Goal: Transaction & Acquisition: Obtain resource

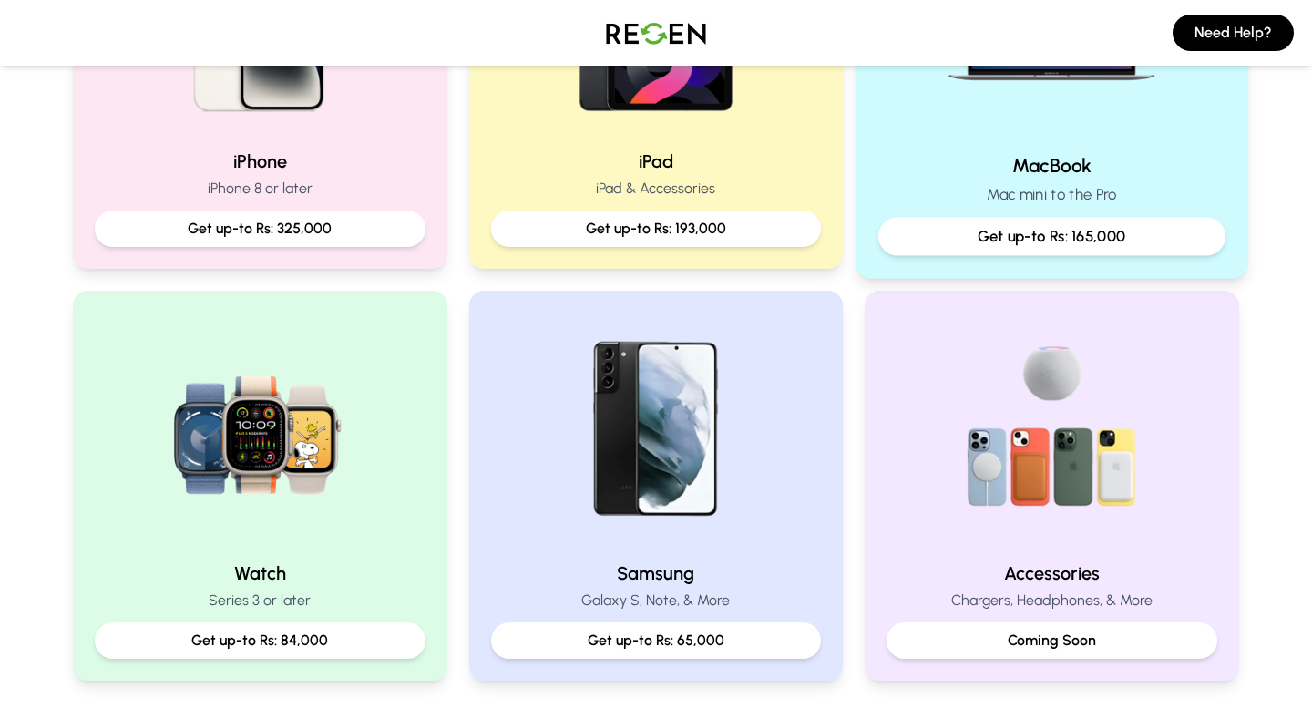
scroll to position [485, 0]
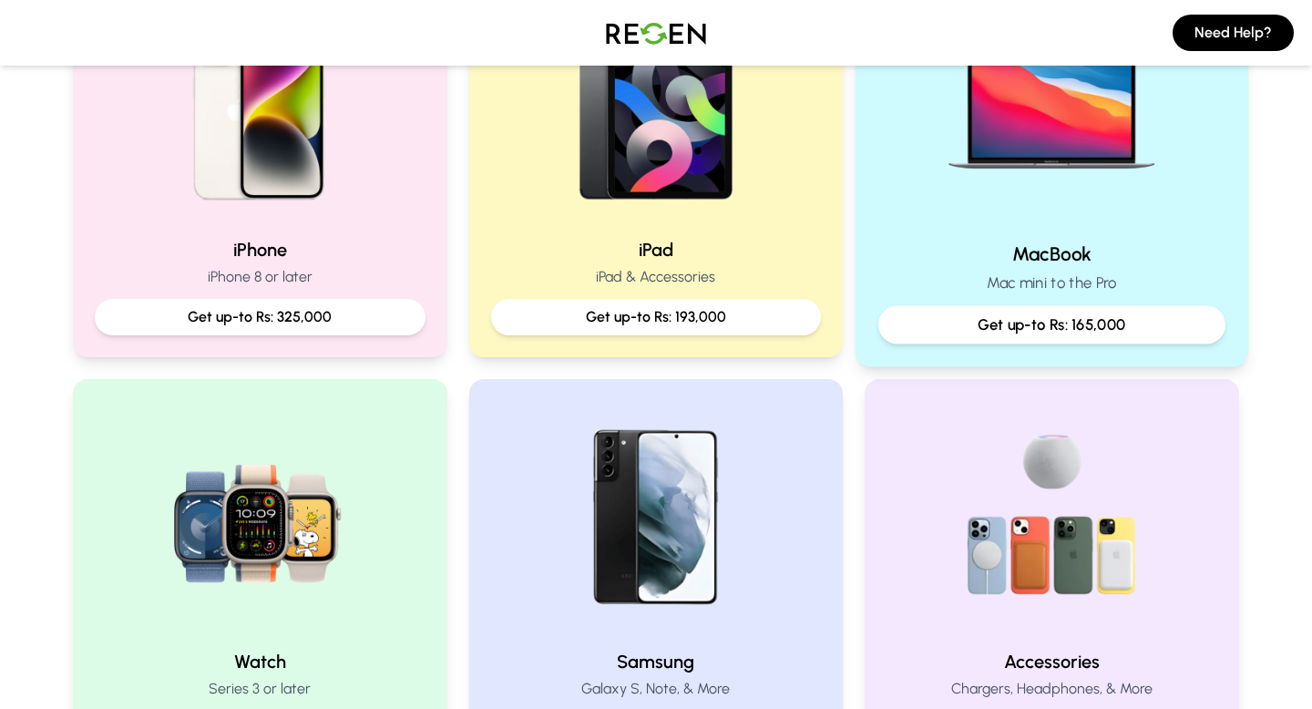
click at [1030, 238] on div "MacBook Mac mini to the Pro Get up-to Rs: 165,000" at bounding box center [1052, 161] width 393 height 409
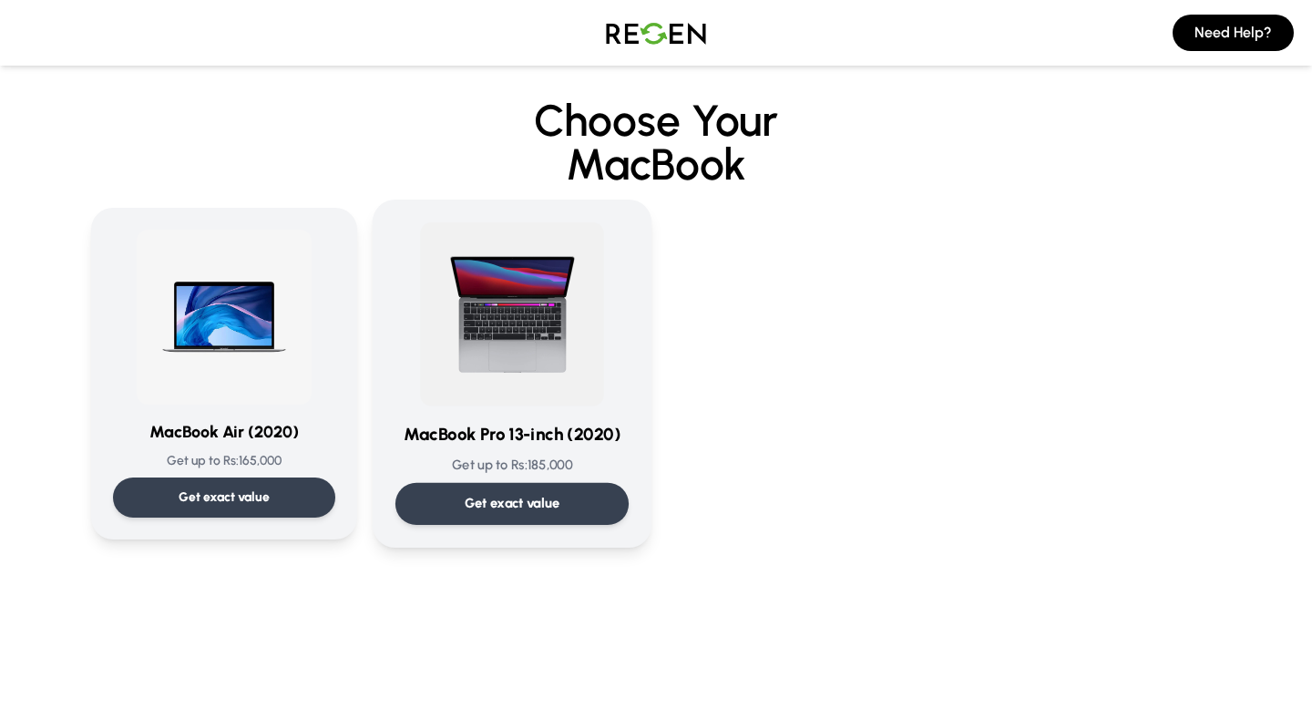
click at [412, 425] on h3 "MacBook Pro 13-inch (2020)" at bounding box center [512, 435] width 233 height 26
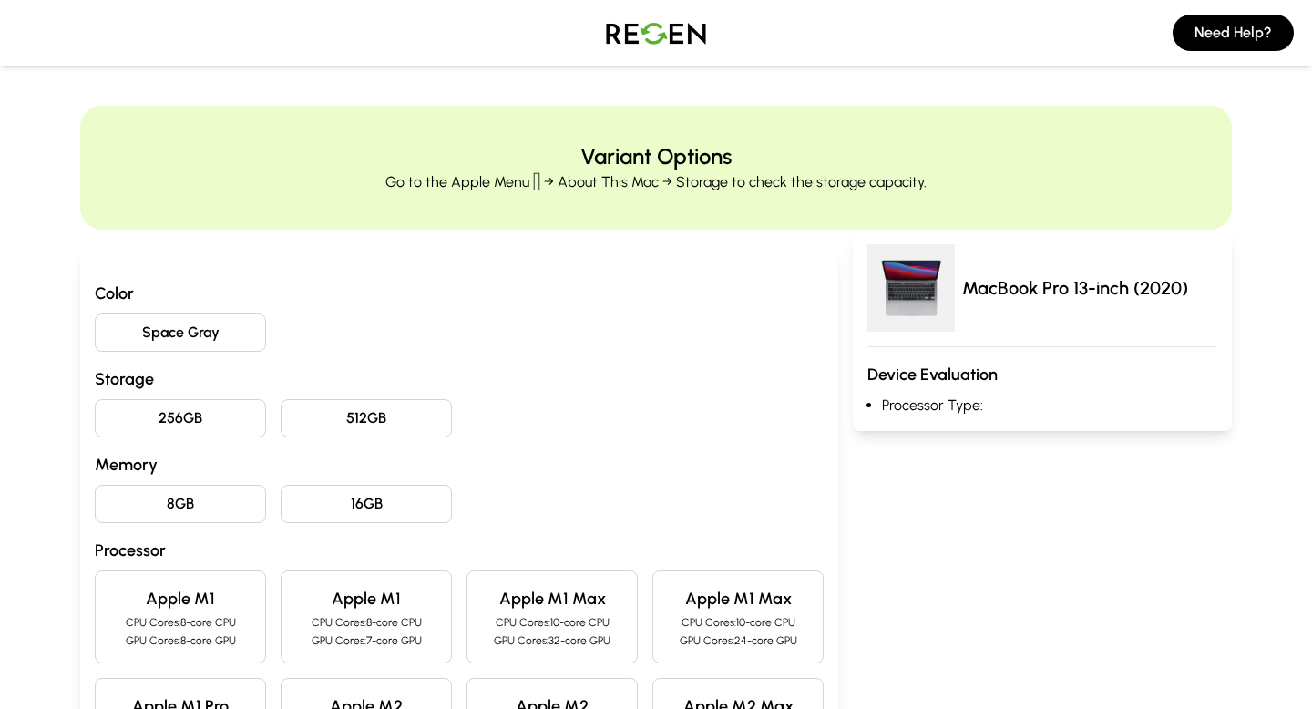
click at [380, 430] on button "512GB" at bounding box center [366, 418] width 171 height 38
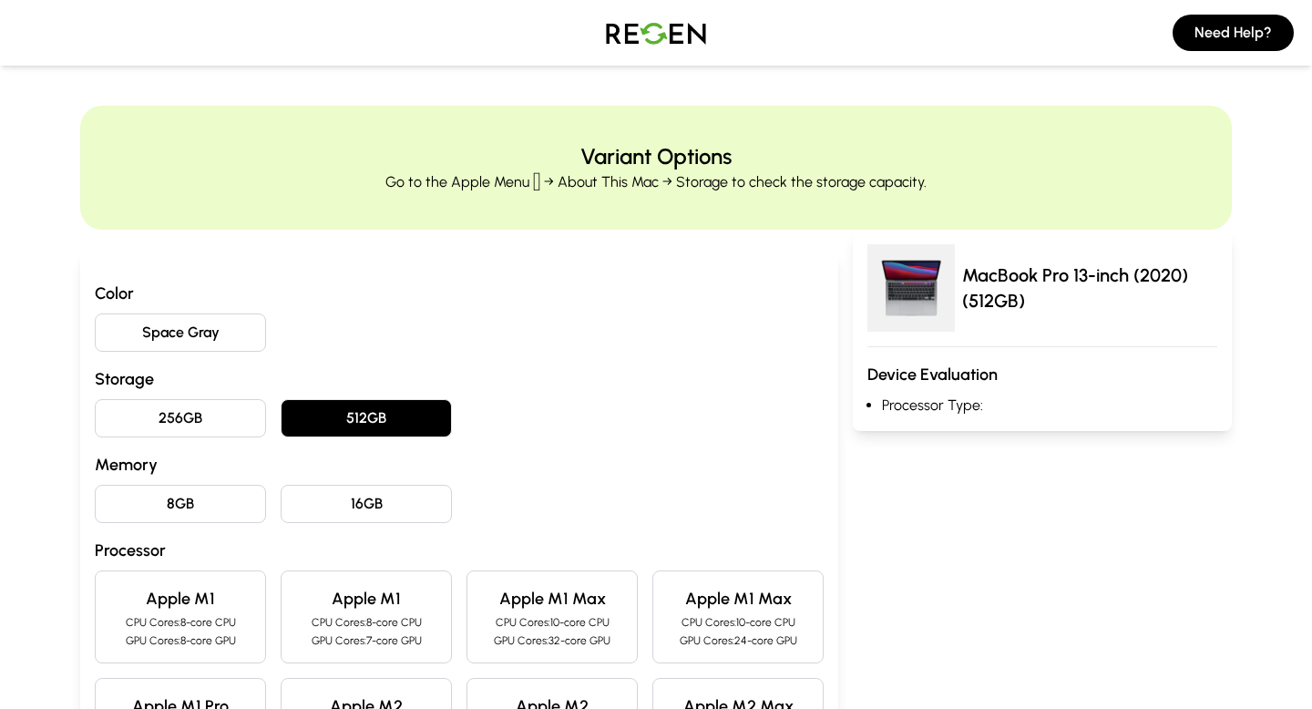
click at [227, 499] on button "8GB" at bounding box center [180, 504] width 171 height 38
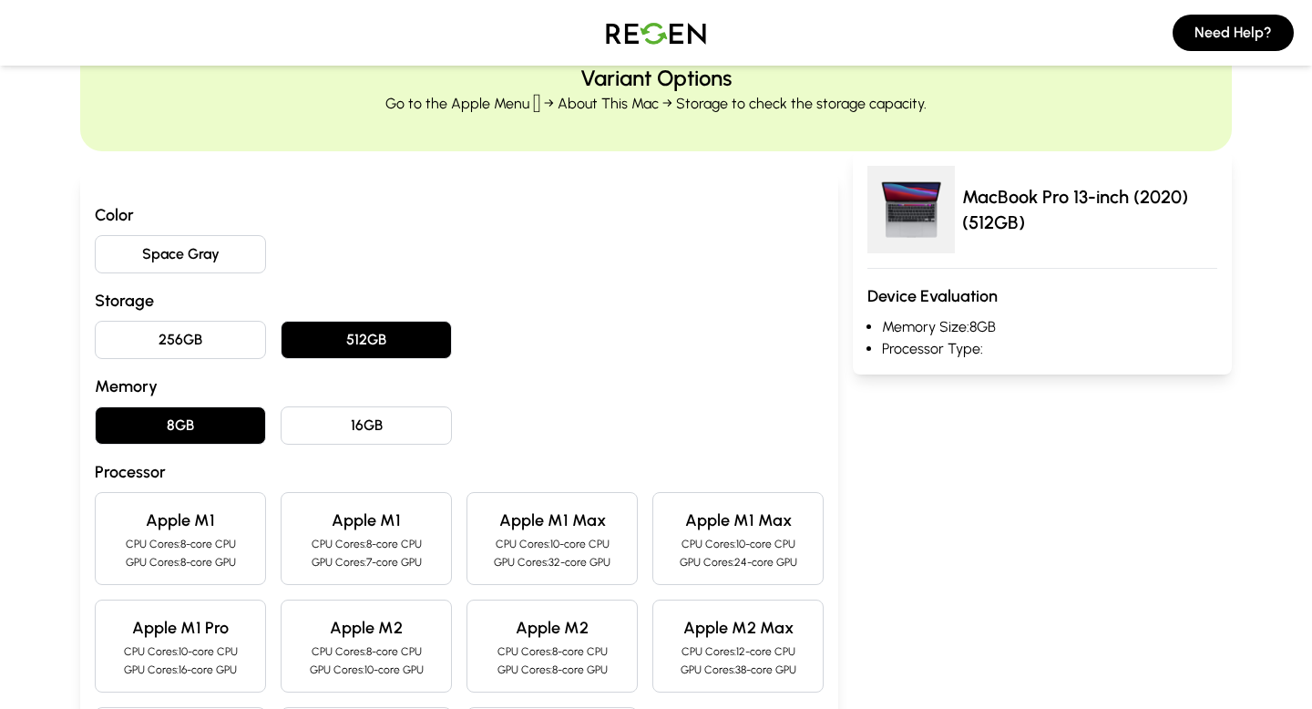
scroll to position [83, 0]
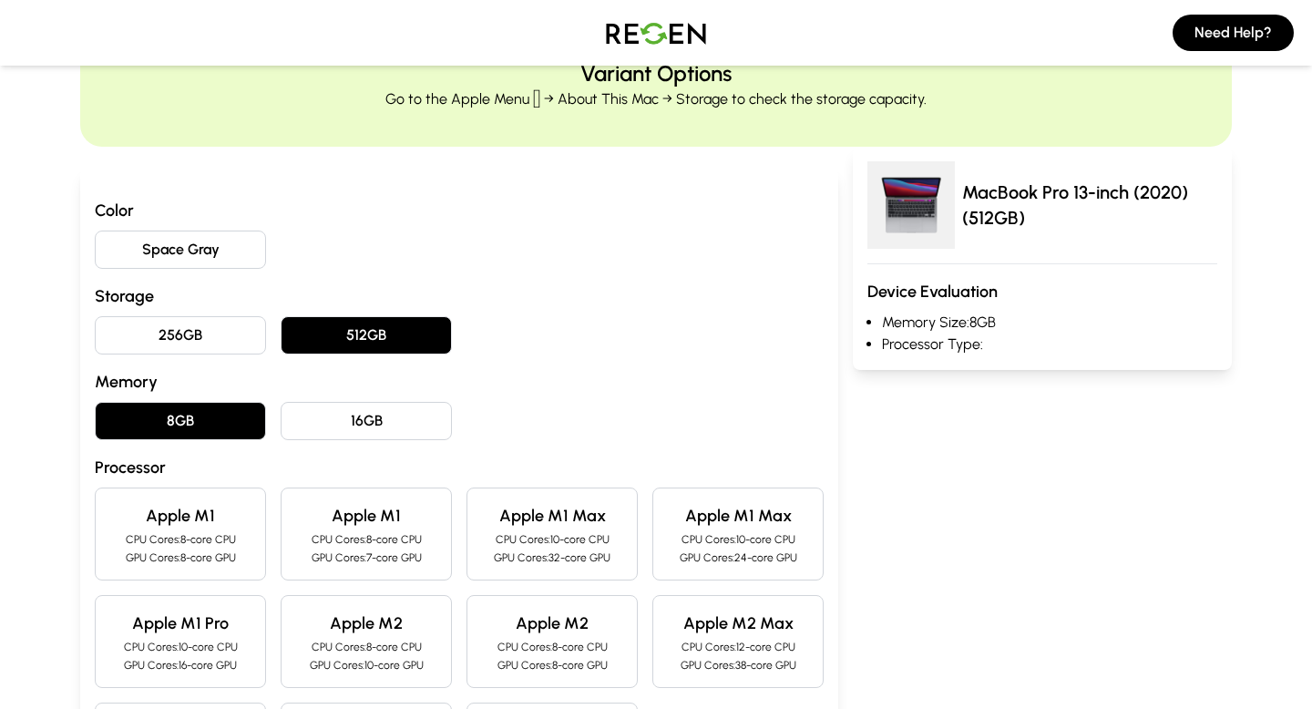
click at [227, 499] on div "Apple M1 CPU Cores: 8-core CPU GPU Cores: 8-core GPU" at bounding box center [180, 534] width 171 height 93
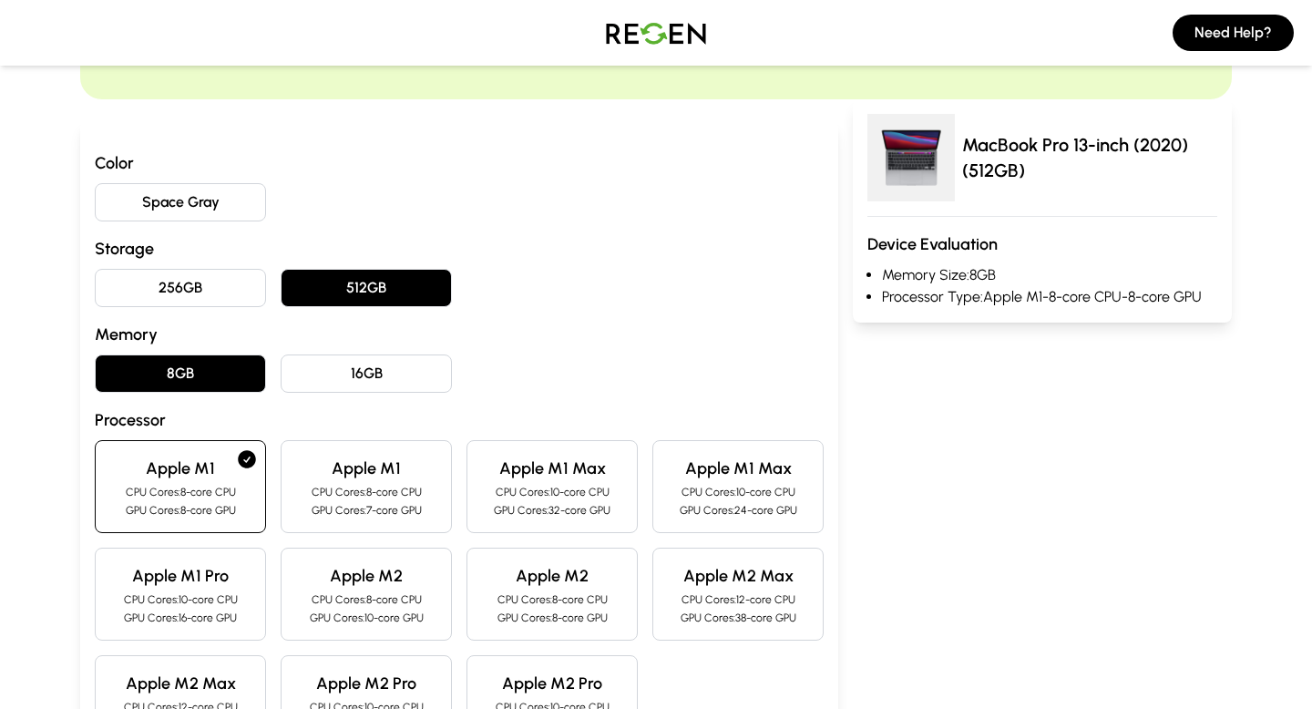
scroll to position [114, 0]
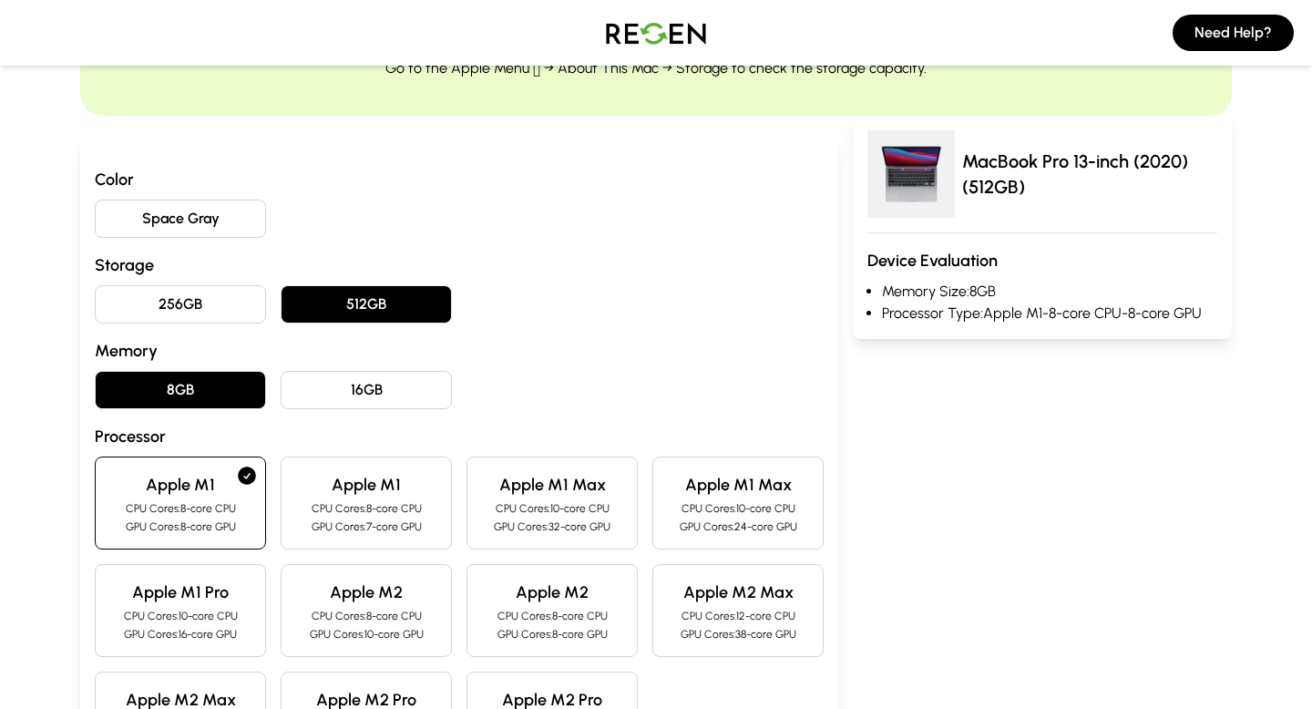
click at [134, 214] on button "Space Gray" at bounding box center [180, 219] width 171 height 38
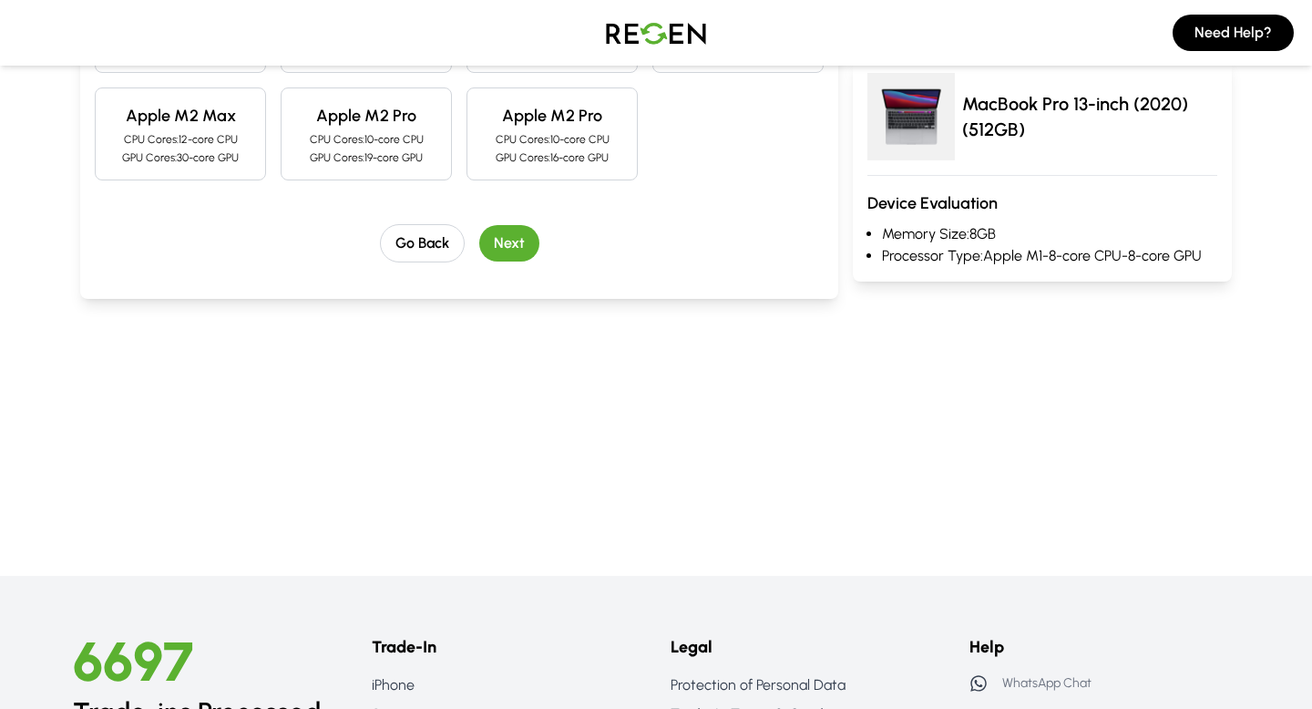
click at [505, 225] on button "Next" at bounding box center [509, 243] width 60 height 36
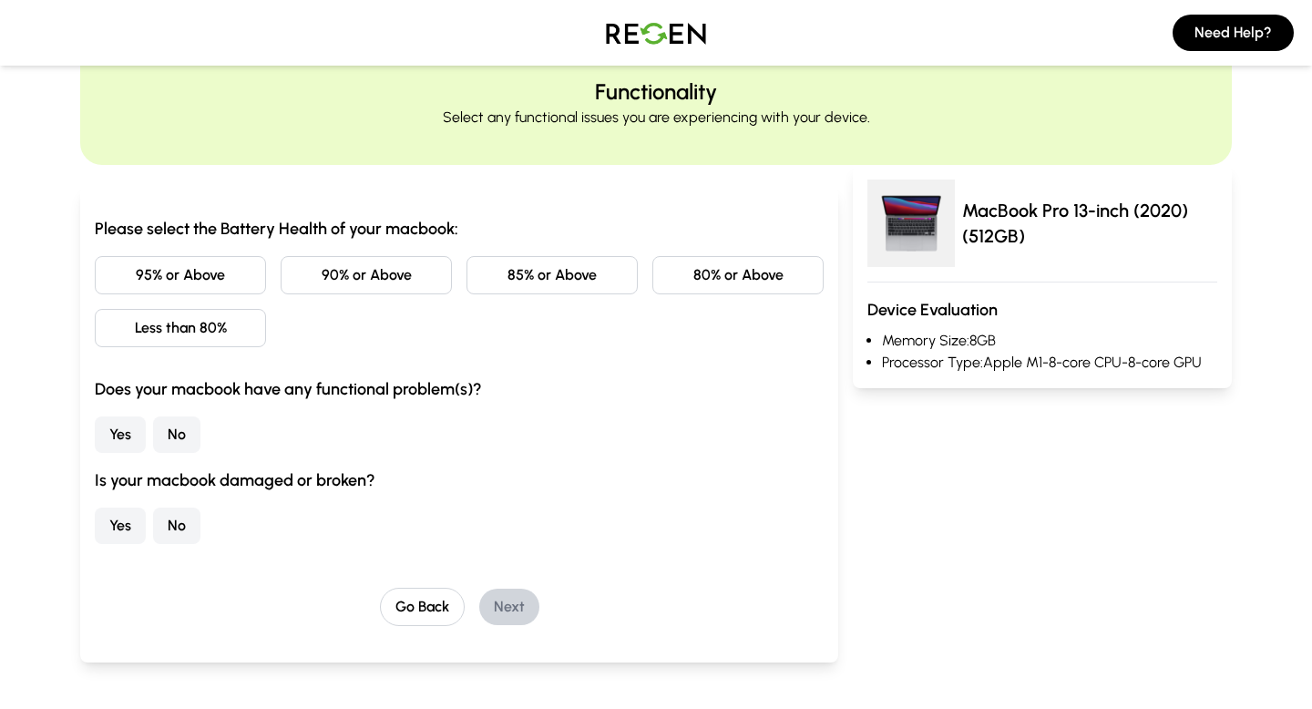
scroll to position [64, 0]
click at [552, 273] on button "85% or Above" at bounding box center [552, 276] width 171 height 38
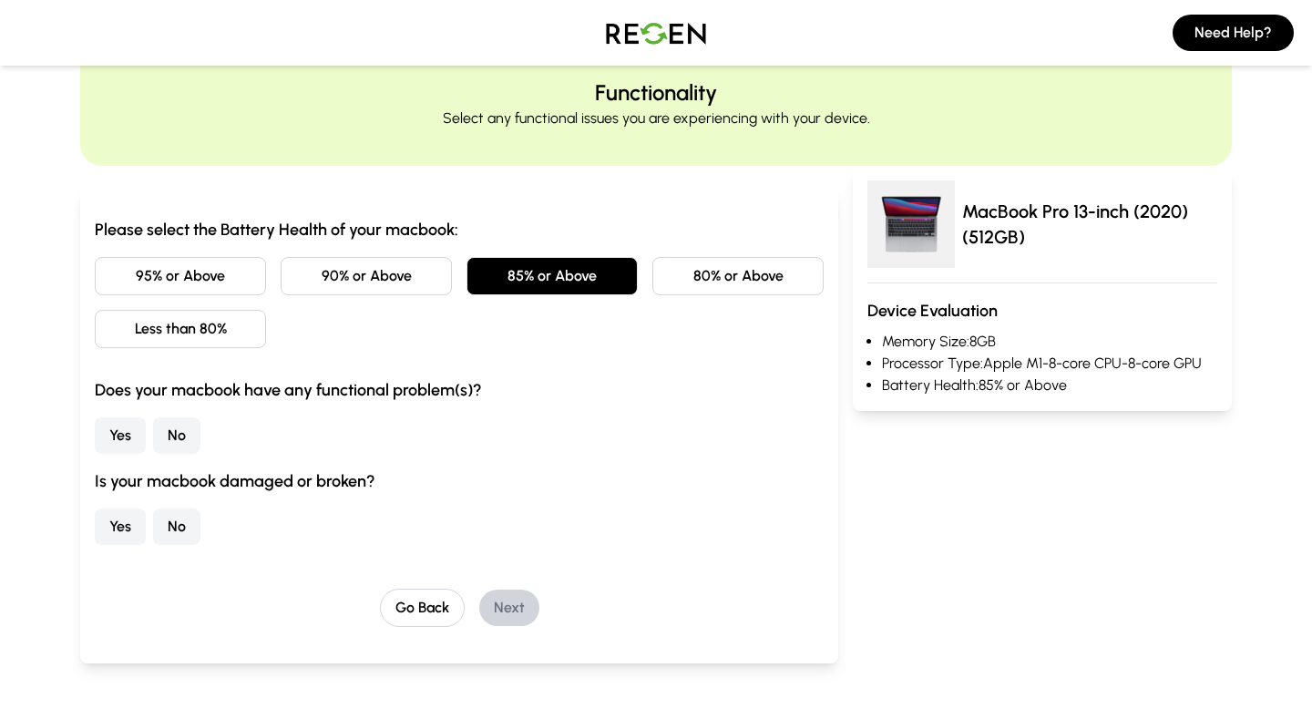
click at [170, 444] on button "No" at bounding box center [176, 435] width 47 height 36
click at [179, 535] on button "No" at bounding box center [176, 527] width 47 height 36
click at [514, 607] on button "Next" at bounding box center [509, 608] width 60 height 36
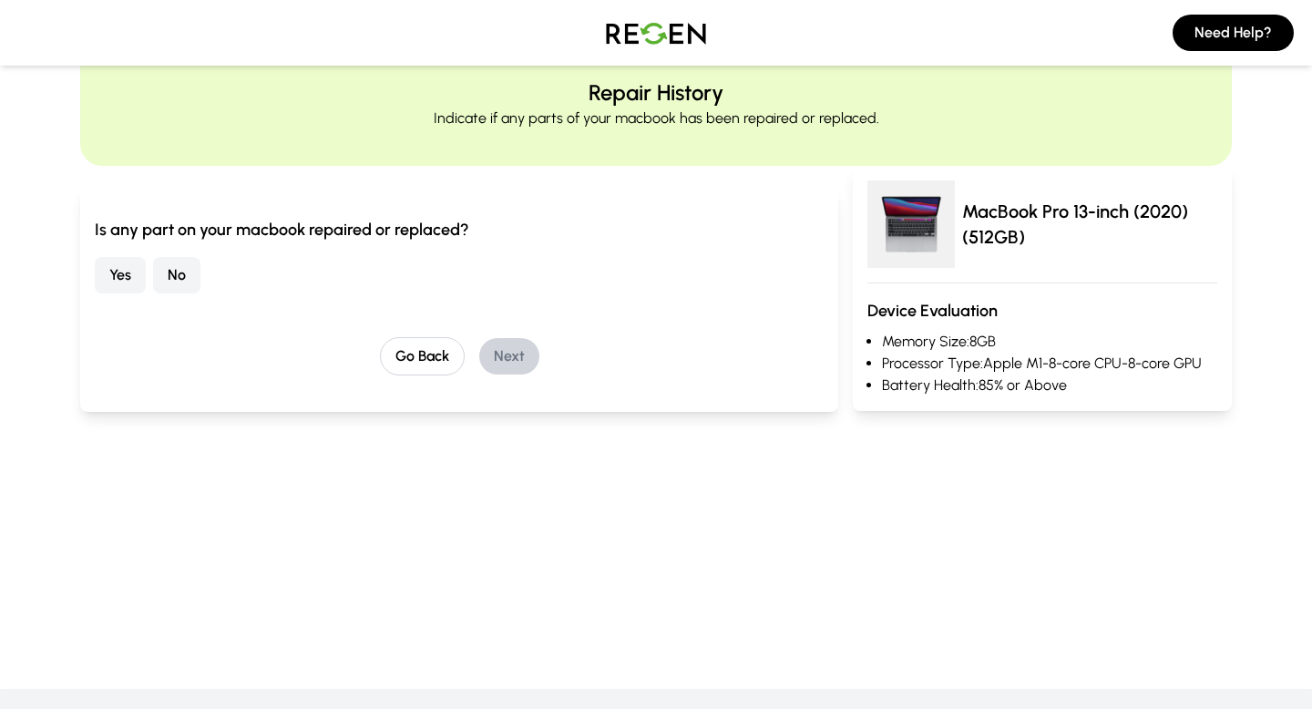
click at [172, 273] on button "No" at bounding box center [176, 275] width 47 height 36
click at [516, 363] on button "Next" at bounding box center [509, 356] width 60 height 36
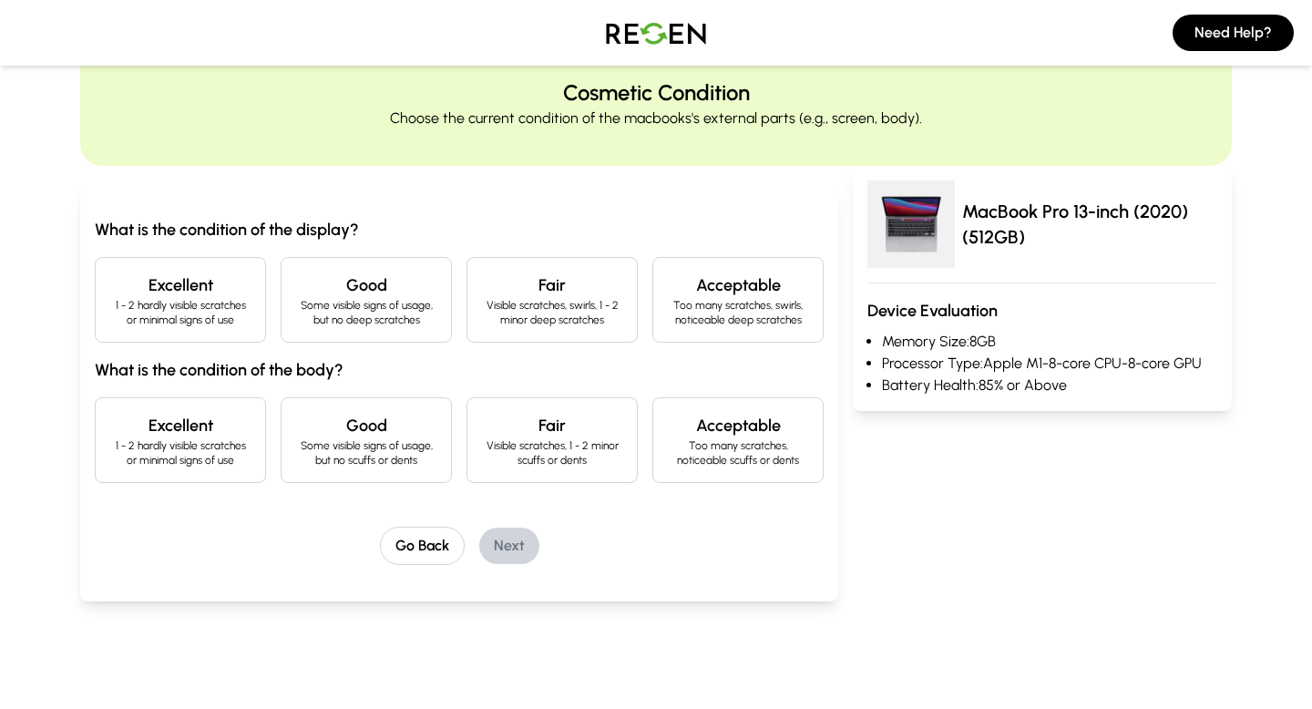
click at [200, 296] on h4 "Excellent" at bounding box center [180, 286] width 140 height 26
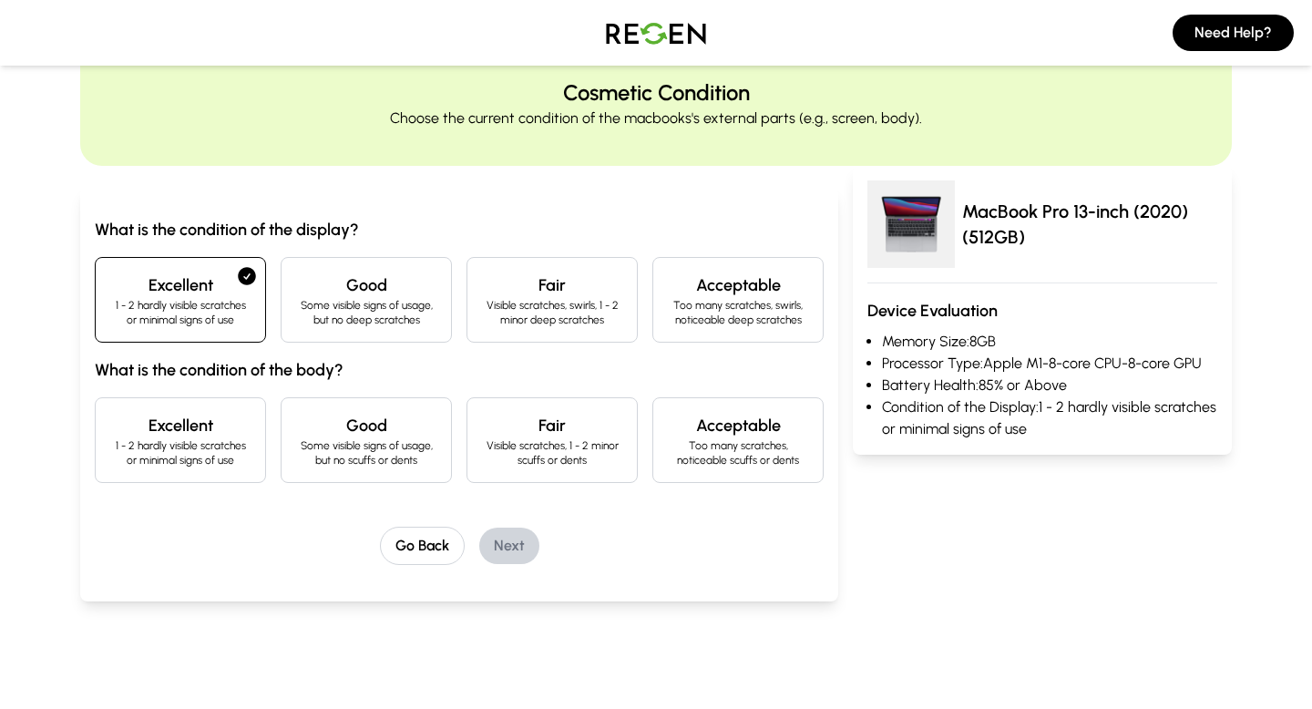
click at [353, 287] on h4 "Good" at bounding box center [366, 286] width 140 height 26
click at [381, 447] on p "Some visible signs of usage, but no scuffs or dents" at bounding box center [366, 452] width 140 height 29
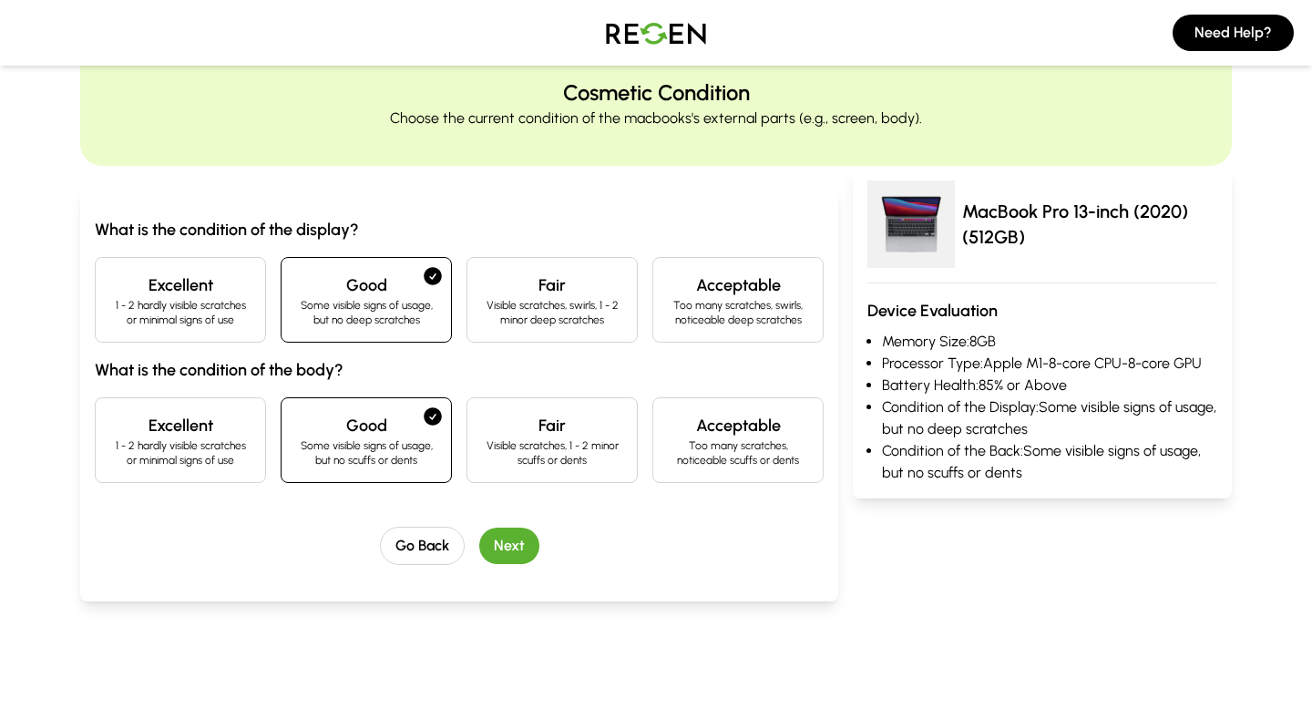
click at [519, 556] on button "Next" at bounding box center [509, 546] width 60 height 36
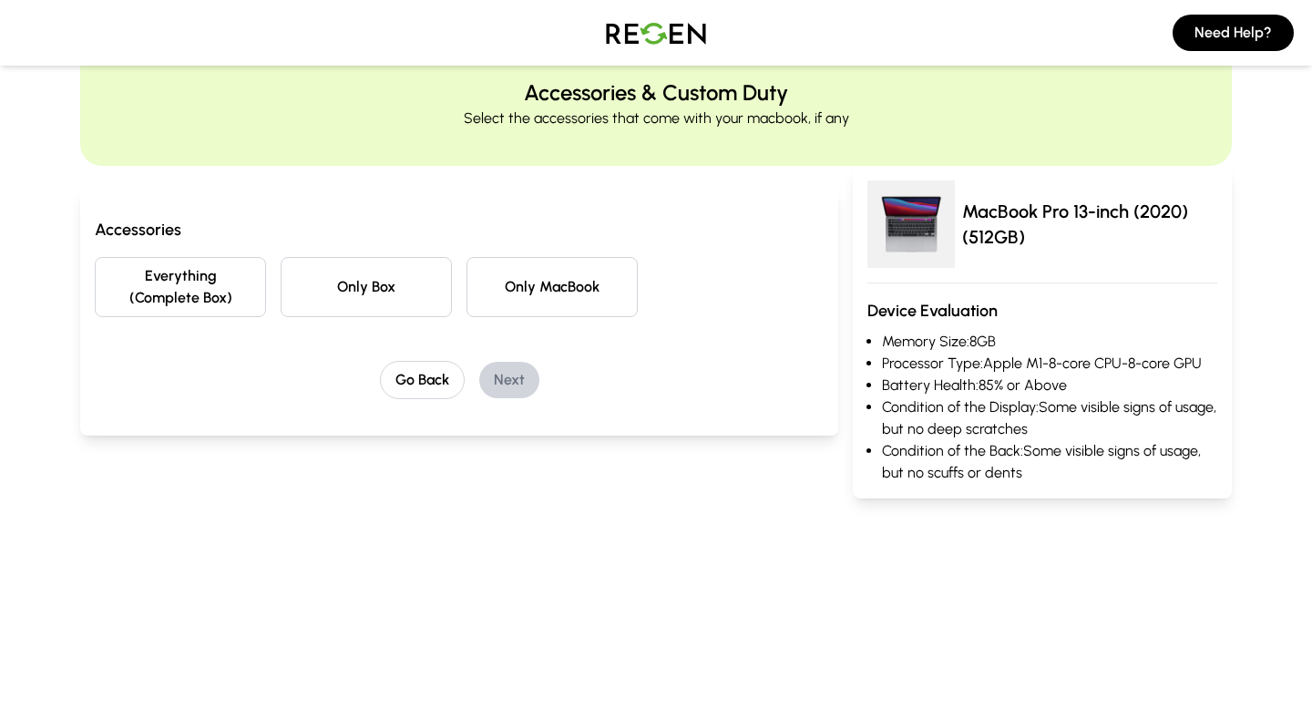
click at [207, 286] on button "Everything (Complete Box)" at bounding box center [180, 287] width 171 height 60
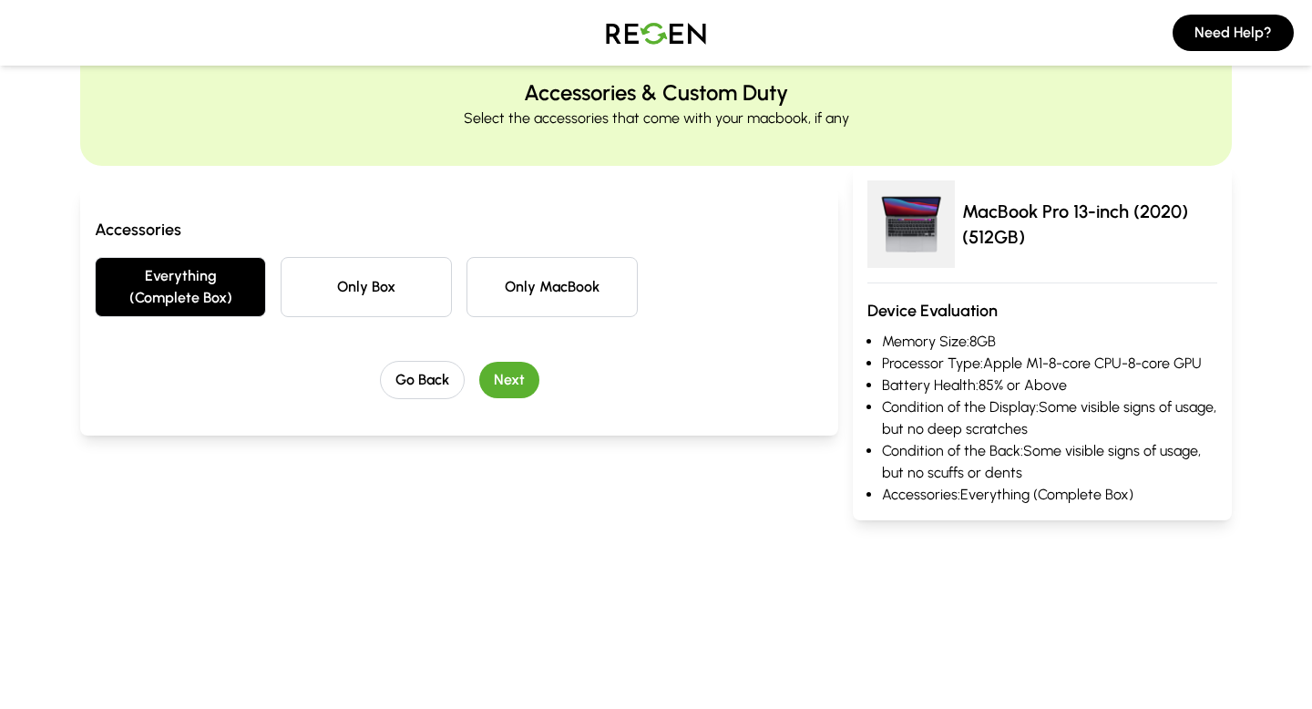
click at [506, 367] on button "Next" at bounding box center [509, 380] width 60 height 36
